Goal: Task Accomplishment & Management: Complete application form

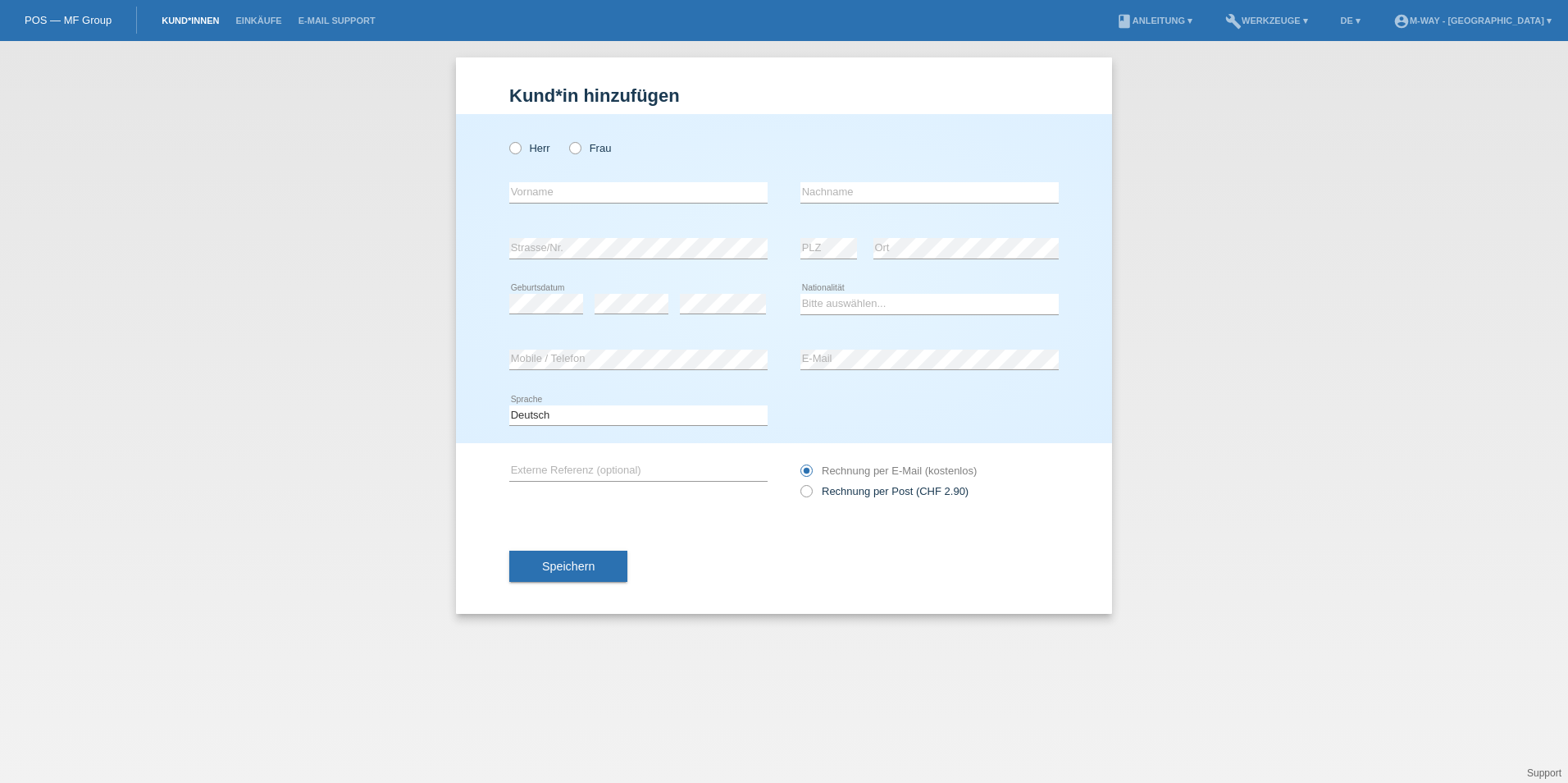
click at [188, 20] on link "Kund*innen" at bounding box center [190, 20] width 74 height 10
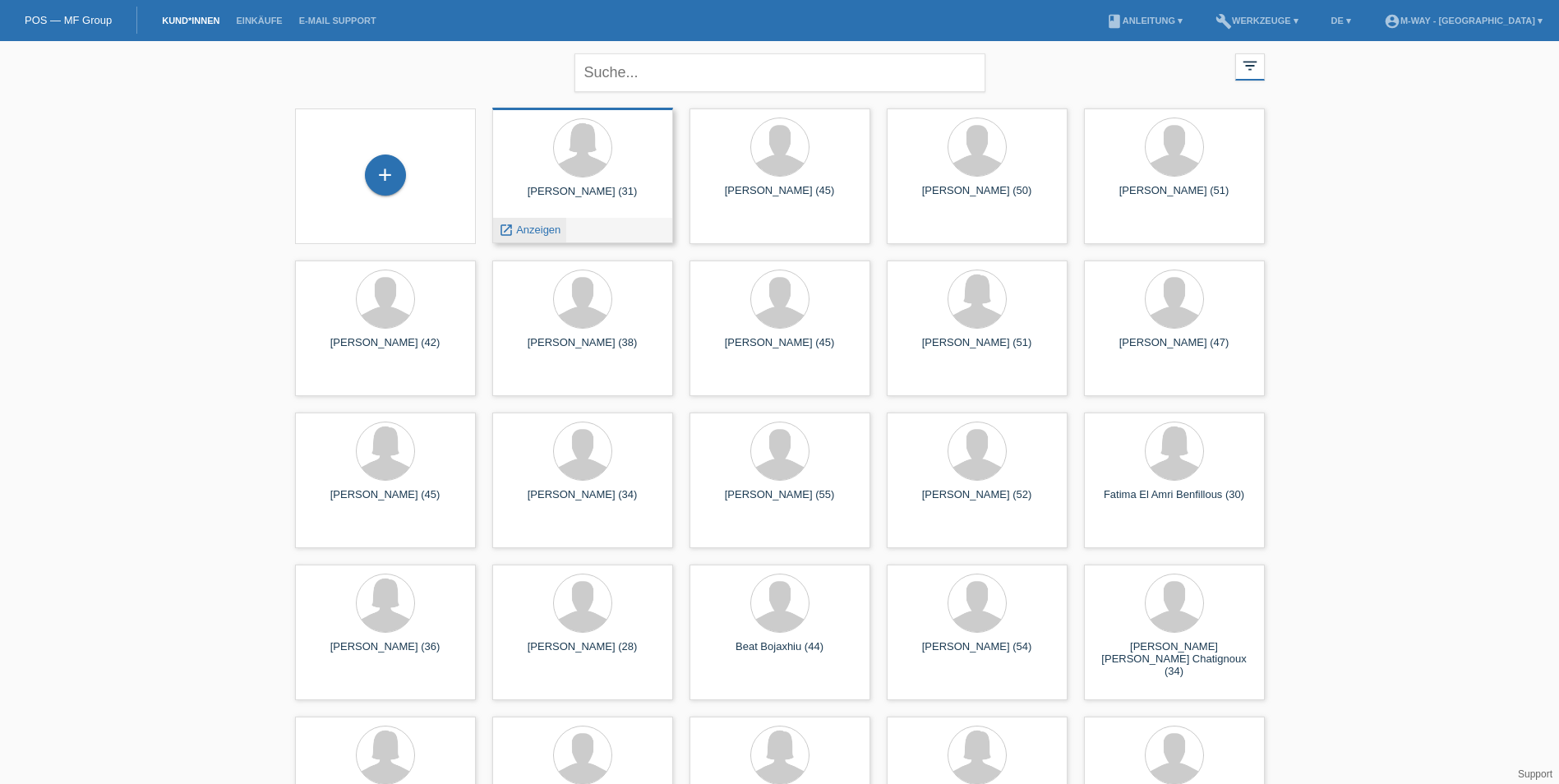
click at [537, 232] on span "Anzeigen" at bounding box center [538, 229] width 44 height 12
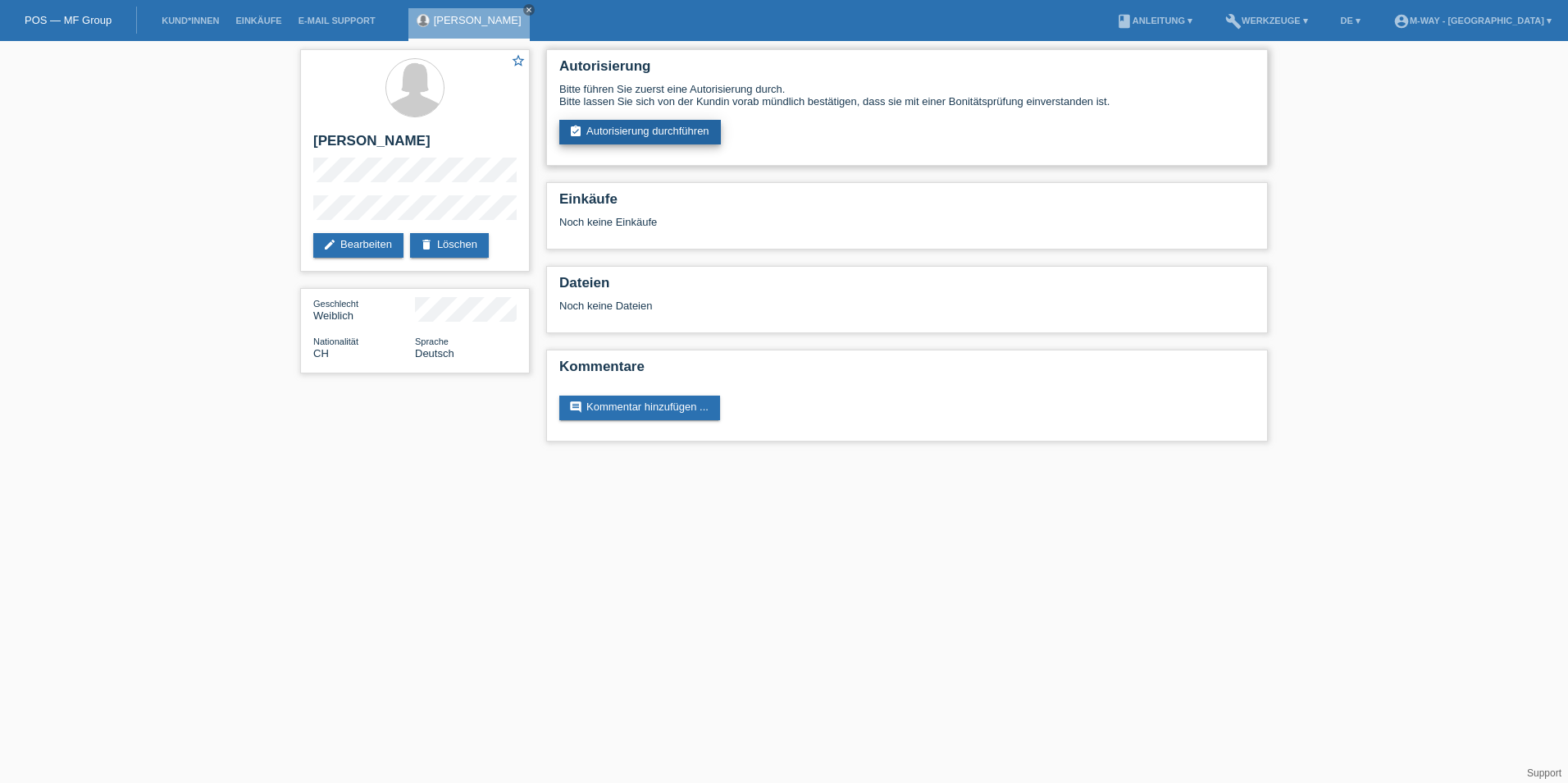
click at [611, 121] on link "assignment_turned_in Autorisierung durchführen" at bounding box center [640, 132] width 161 height 25
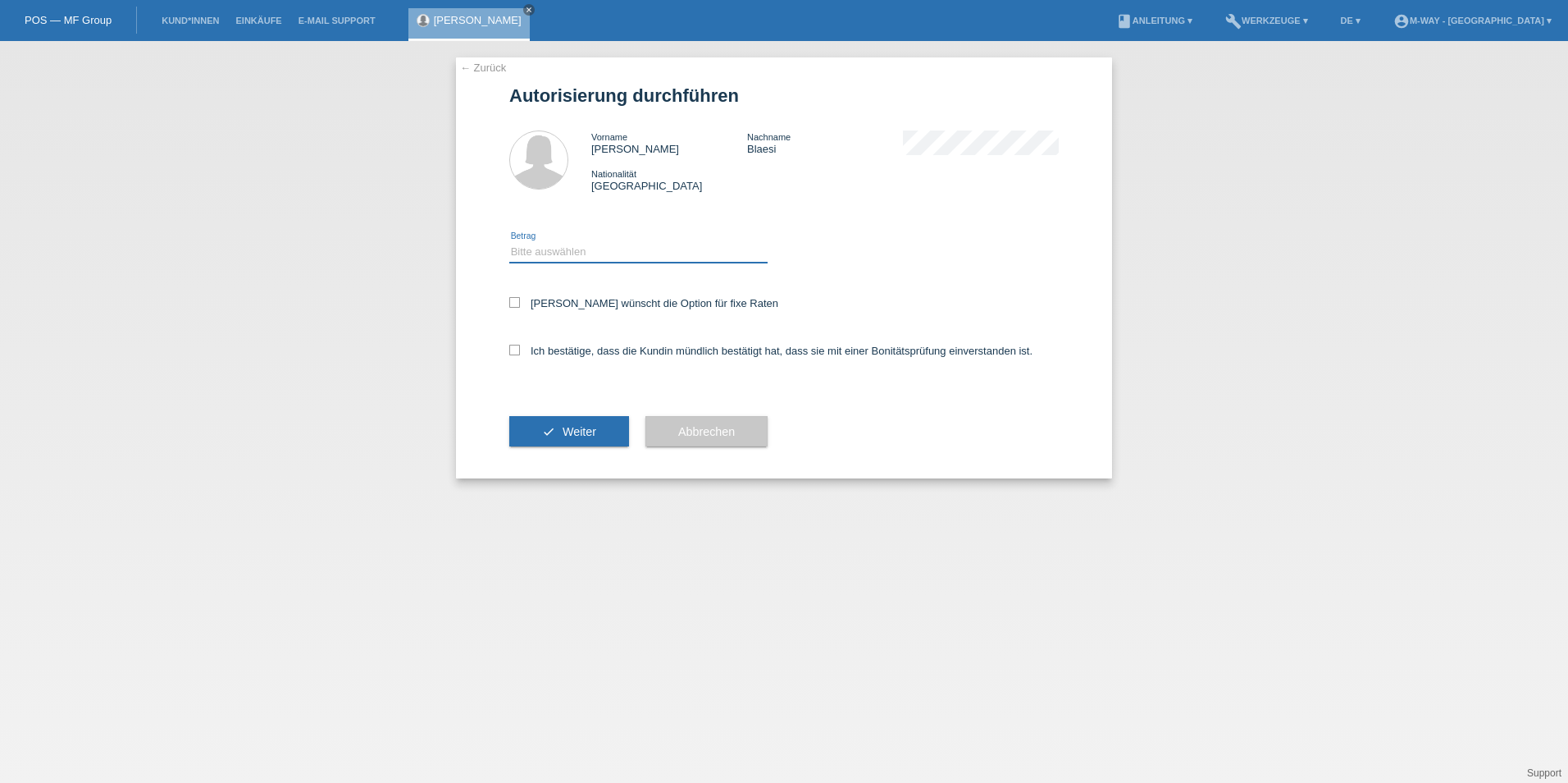
click at [552, 252] on select "Bitte auswählen CHF 1.00 - CHF 499.00 CHF 500.00 - CHF 1'999.00 CHF 2'000.00 - …" at bounding box center [639, 251] width 258 height 19
select select "3"
click at [510, 242] on select "Bitte auswählen CHF 1.00 - CHF 499.00 CHF 500.00 - CHF 1'999.00 CHF 2'000.00 - …" at bounding box center [639, 251] width 258 height 19
click at [515, 301] on icon at bounding box center [515, 303] width 11 height 11
click at [515, 301] on input "[PERSON_NAME] wünscht die Option für fixe Raten" at bounding box center [515, 303] width 11 height 11
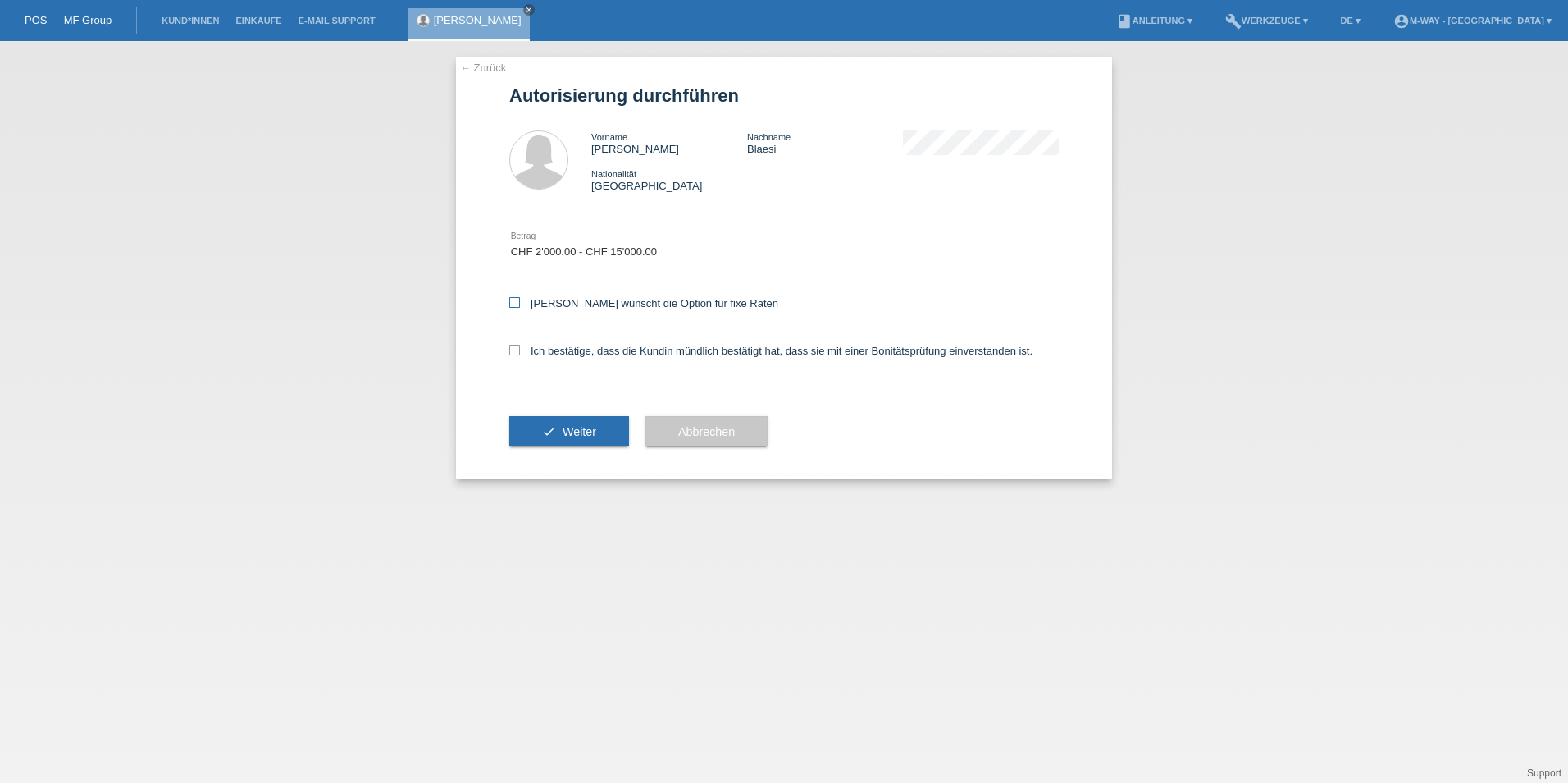
checkbox input "true"
click at [511, 350] on icon at bounding box center [515, 350] width 11 height 11
click at [511, 350] on input "Ich bestätige, dass die Kundin mündlich bestätigt hat, dass sie mit einer Bonit…" at bounding box center [515, 350] width 11 height 11
checkbox input "true"
click at [558, 426] on button "check Weiter" at bounding box center [569, 432] width 120 height 31
